Goal: Transaction & Acquisition: Purchase product/service

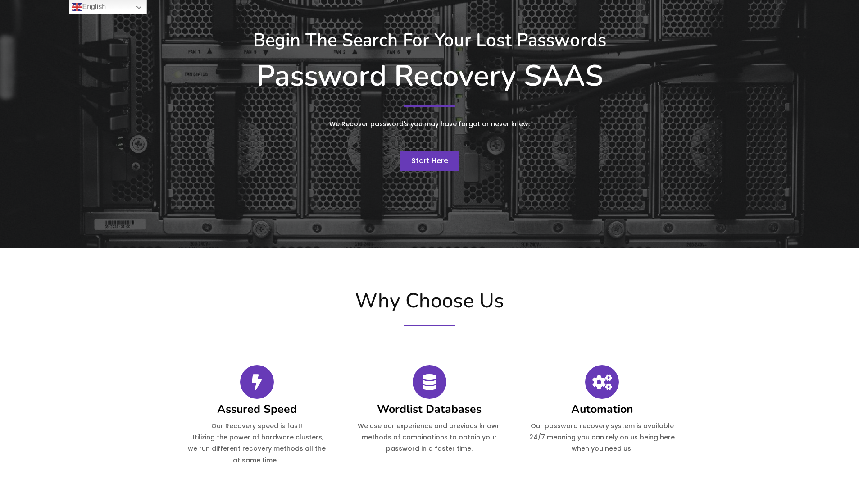
scroll to position [45, 0]
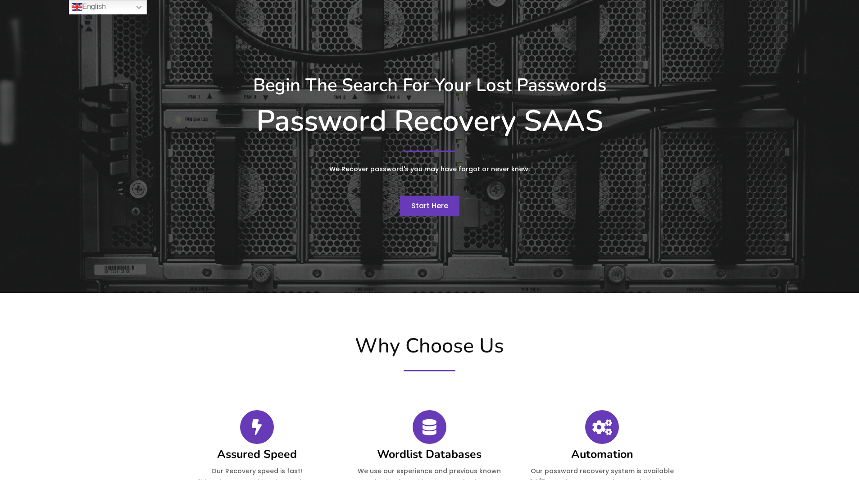
click at [439, 207] on span "Start Here" at bounding box center [429, 205] width 37 height 10
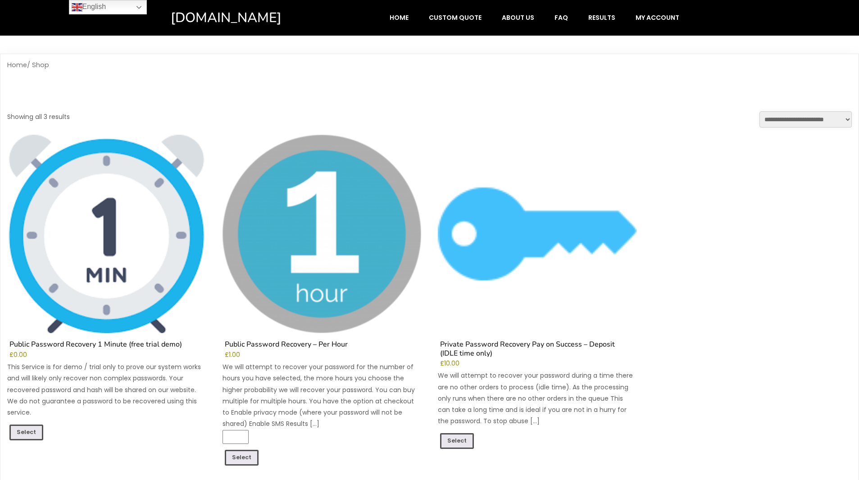
scroll to position [45, 0]
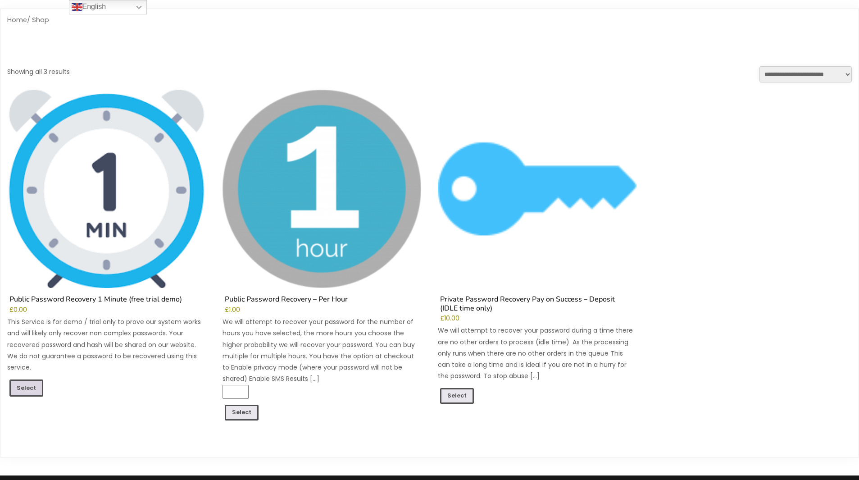
click at [27, 387] on link "Select" at bounding box center [26, 387] width 34 height 17
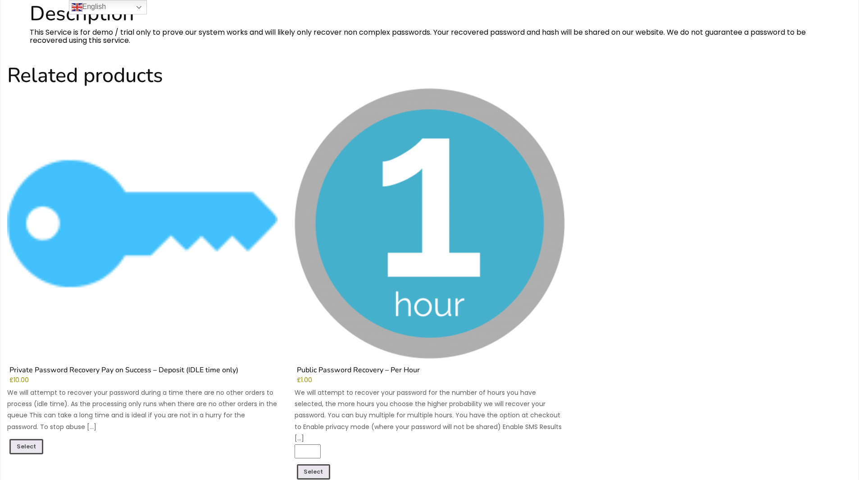
scroll to position [721, 0]
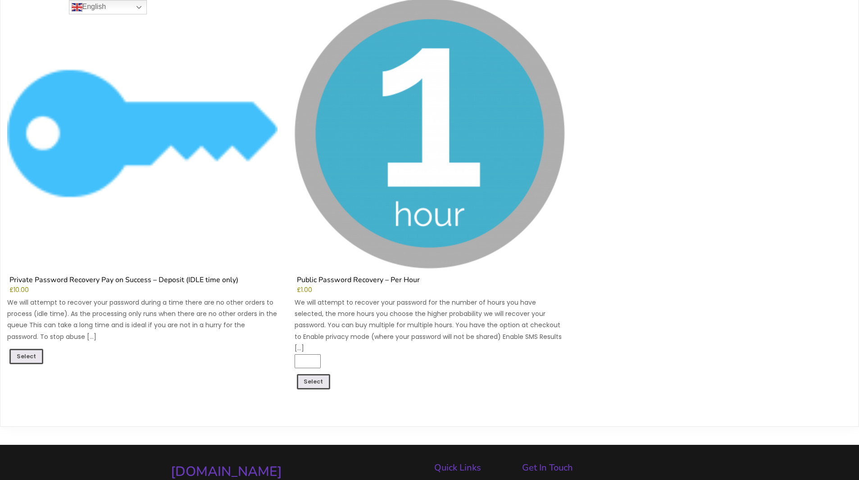
click at [57, 336] on p "We will attempt to recover your password during a time there are no other order…" at bounding box center [142, 319] width 270 height 45
click at [58, 337] on p "We will attempt to recover your password during a time there are no other order…" at bounding box center [142, 319] width 270 height 45
